Goal: Register for event/course

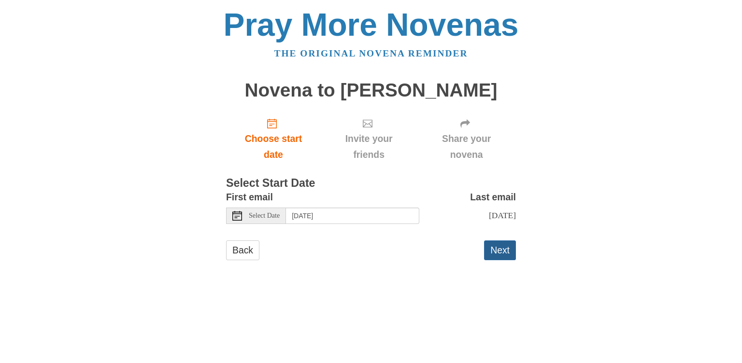
click at [500, 253] on button "Next" at bounding box center [500, 251] width 32 height 20
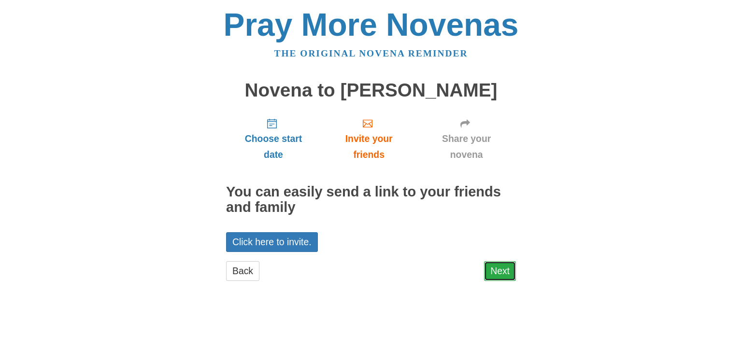
click at [508, 268] on link "Next" at bounding box center [500, 271] width 32 height 20
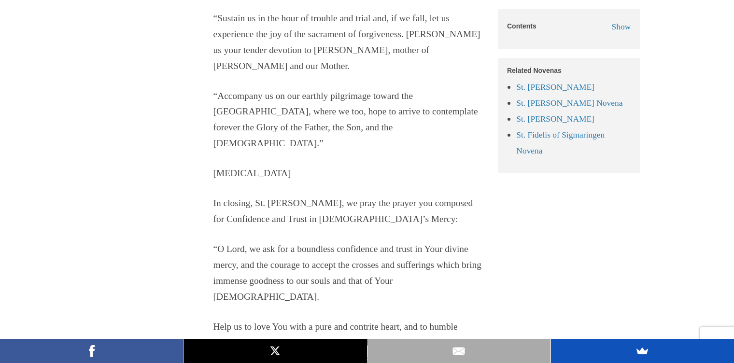
scroll to position [1015, 0]
